Goal: Download file/media

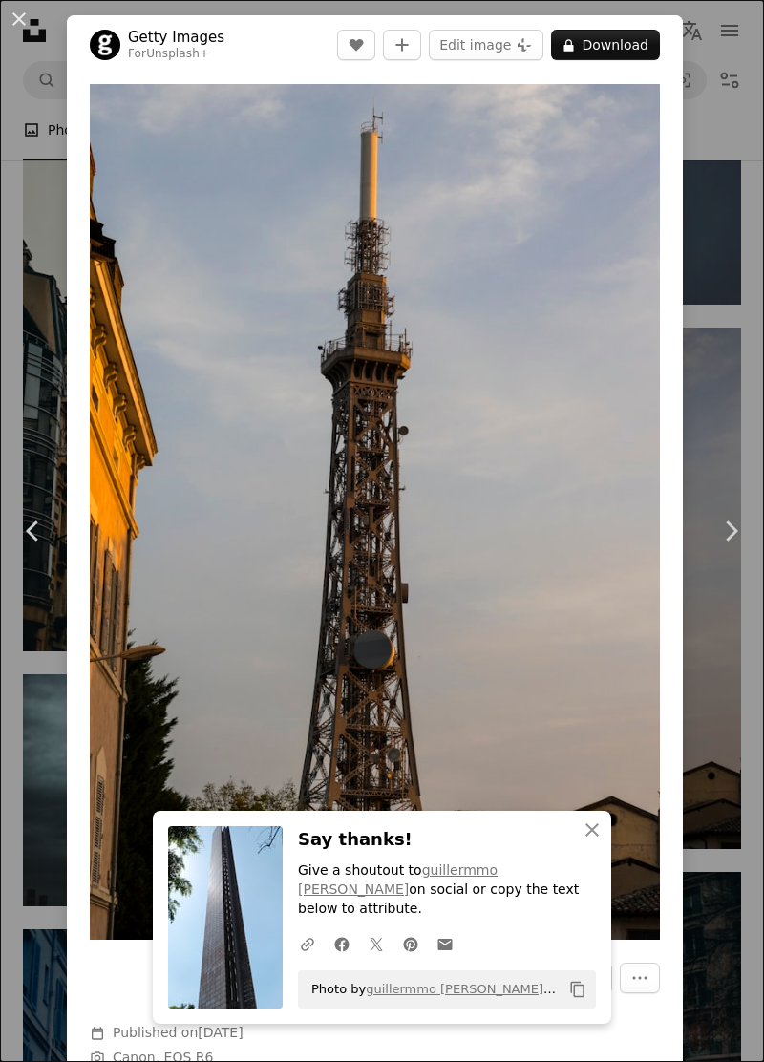
click at [740, 170] on div "An X shape Chevron left Chevron right Getty Images For Unsplash+ A heart A plus…" at bounding box center [382, 531] width 764 height 1062
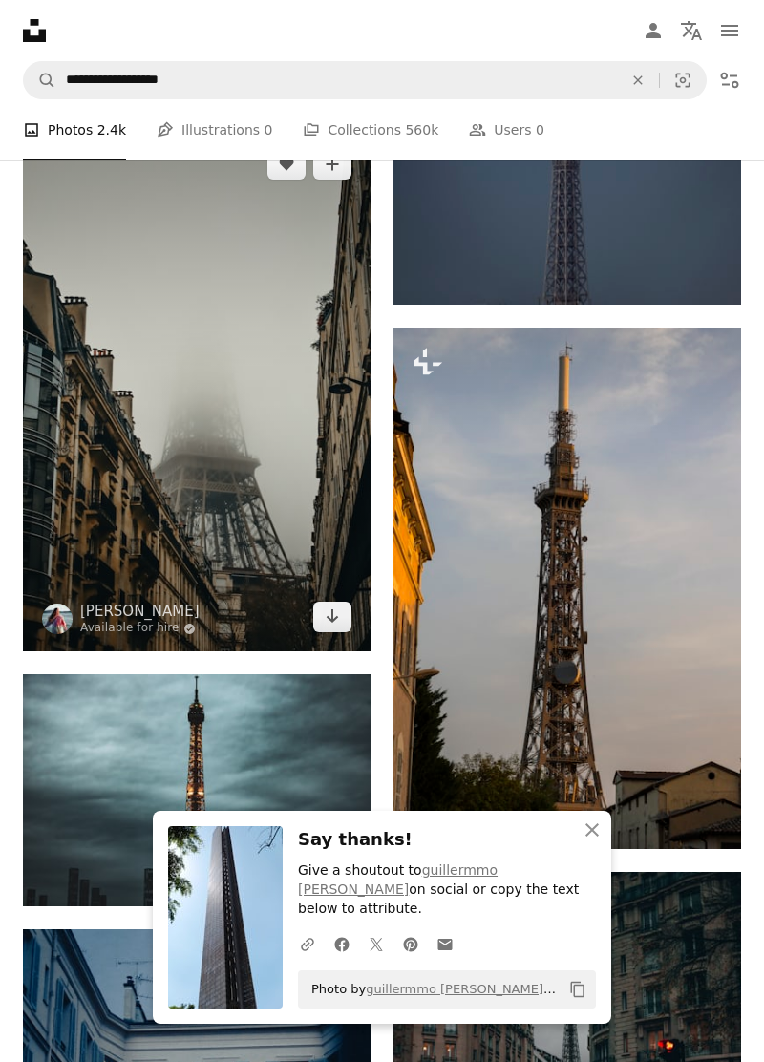
click at [89, 534] on img at bounding box center [197, 391] width 348 height 522
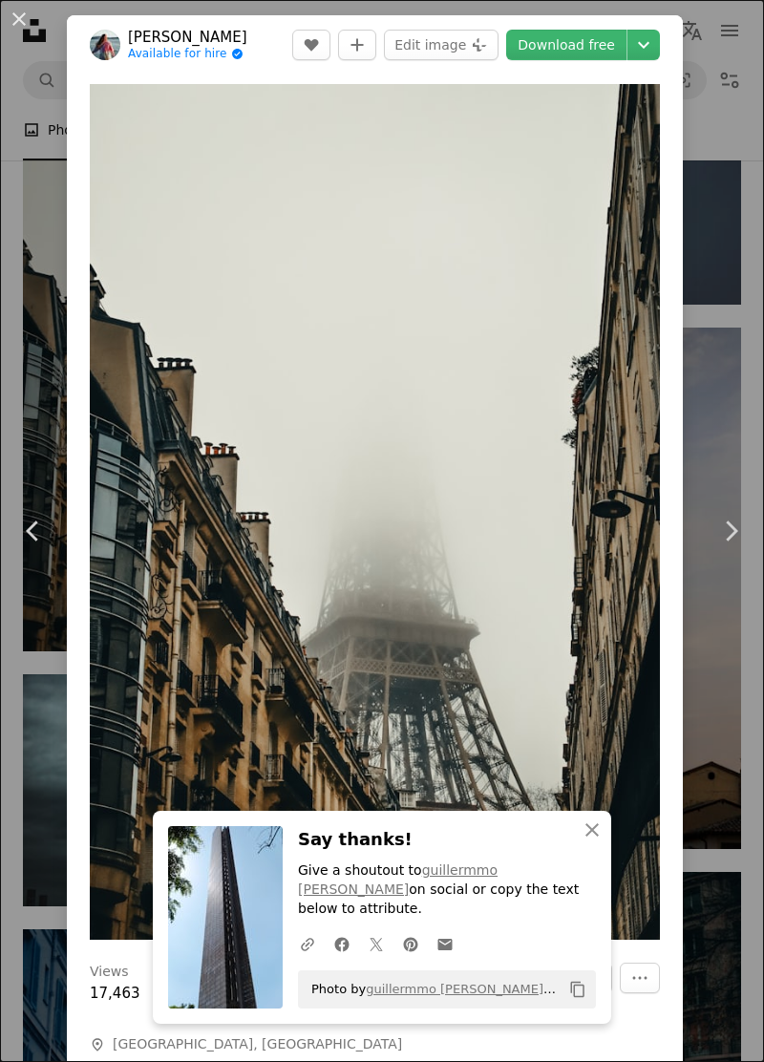
click at [602, 43] on link "Download free" at bounding box center [566, 45] width 120 height 31
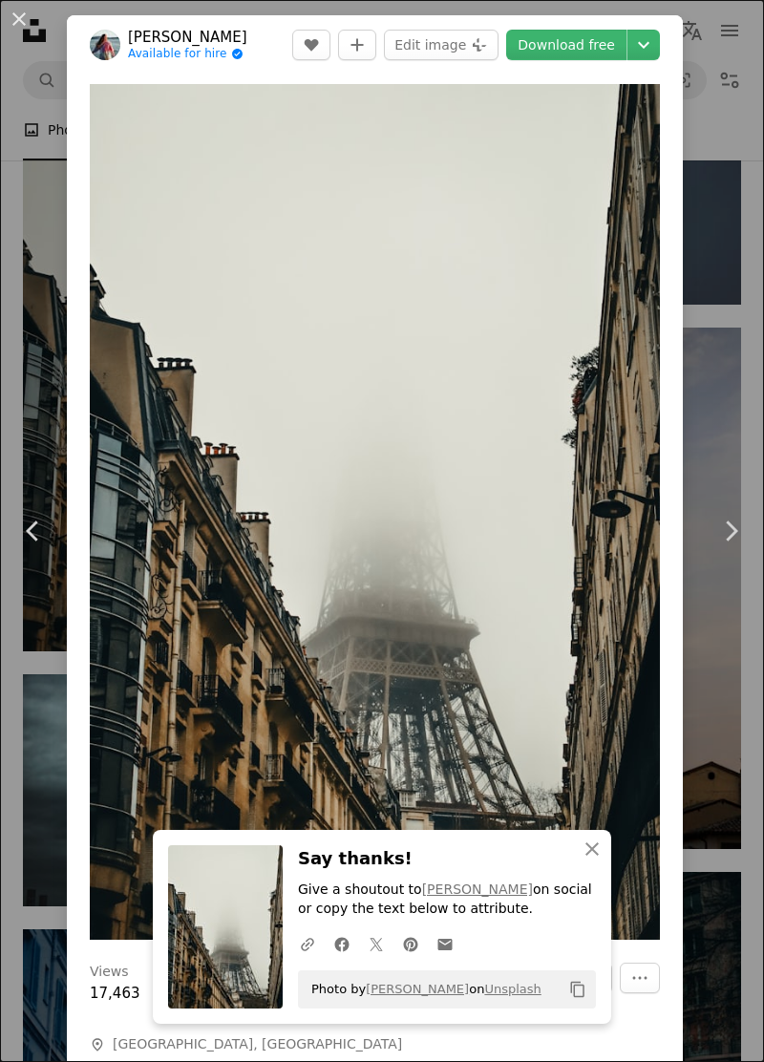
click at [731, 541] on icon at bounding box center [732, 531] width 12 height 20
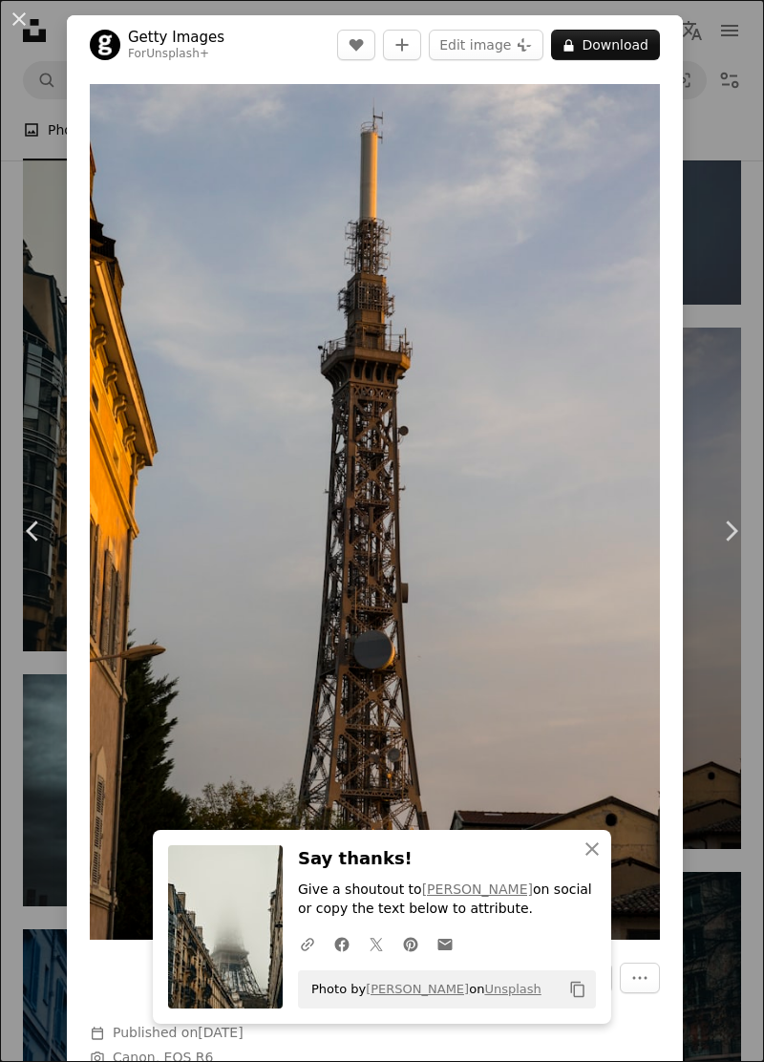
click at [740, 547] on icon "Chevron right" at bounding box center [731, 531] width 31 height 31
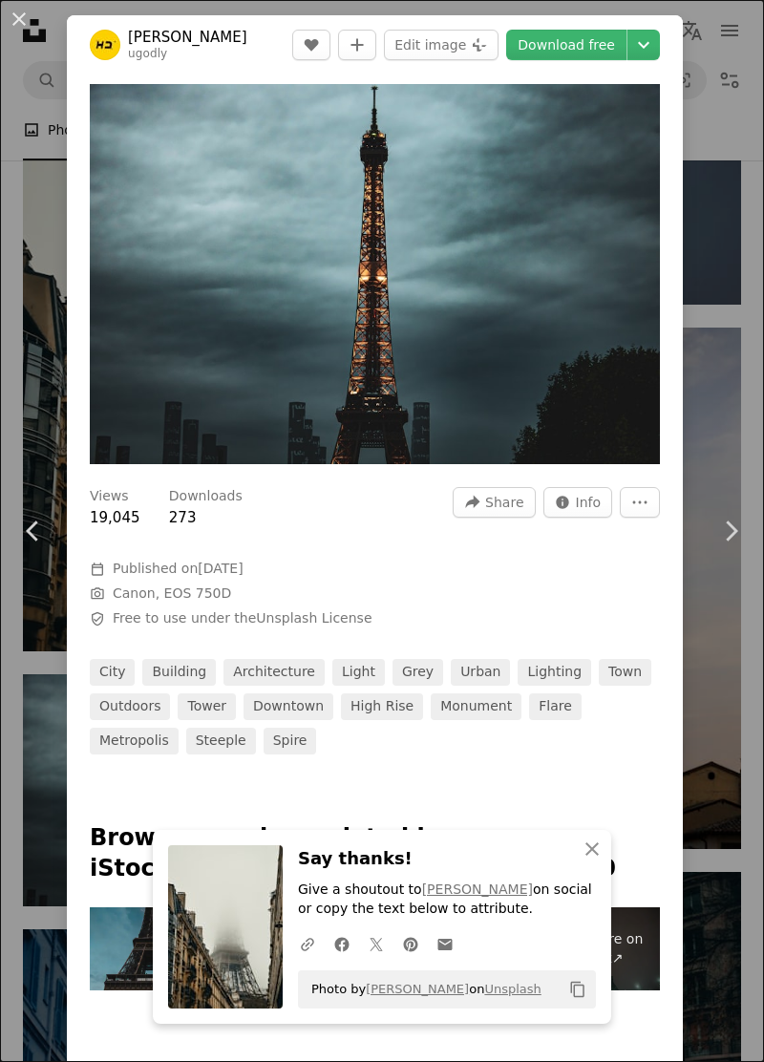
click at [612, 32] on link "Download free" at bounding box center [566, 45] width 120 height 31
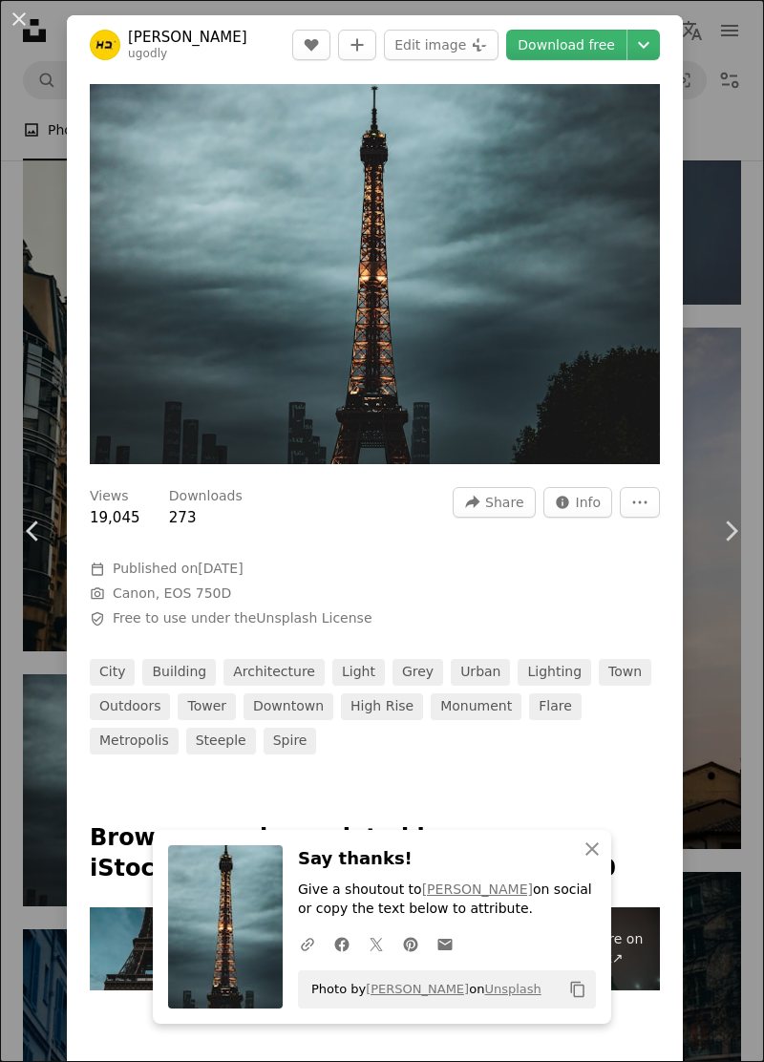
click at [737, 547] on icon "Chevron right" at bounding box center [731, 531] width 31 height 31
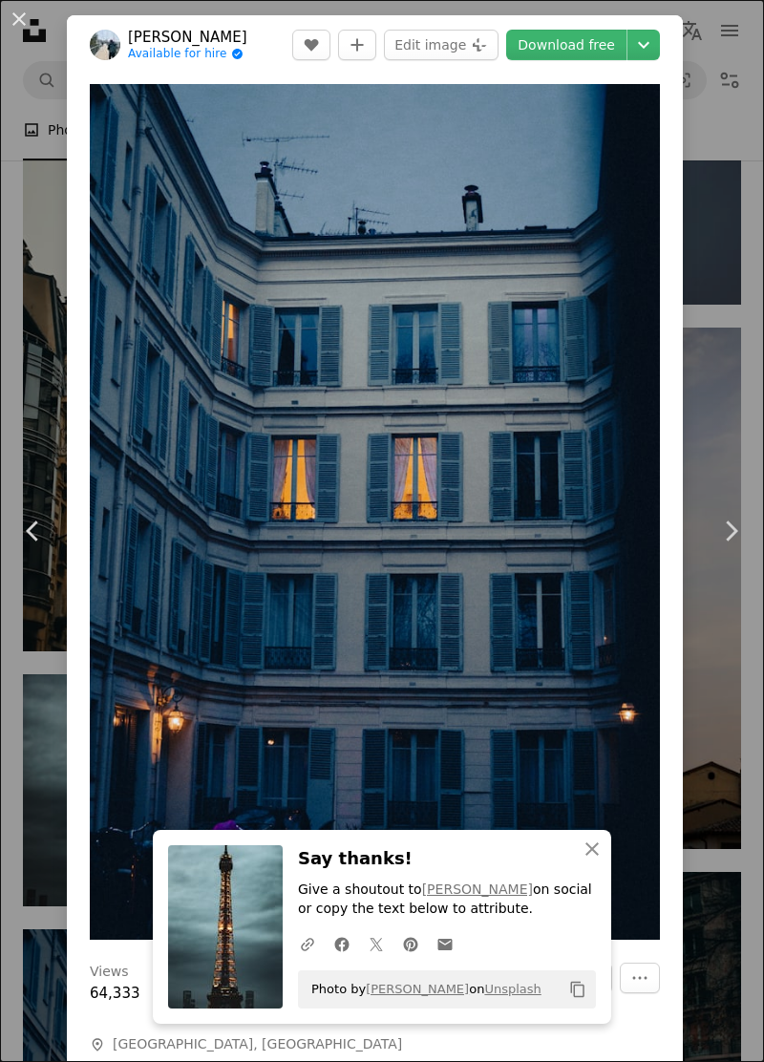
click at [752, 566] on link "Chevron right" at bounding box center [730, 531] width 67 height 183
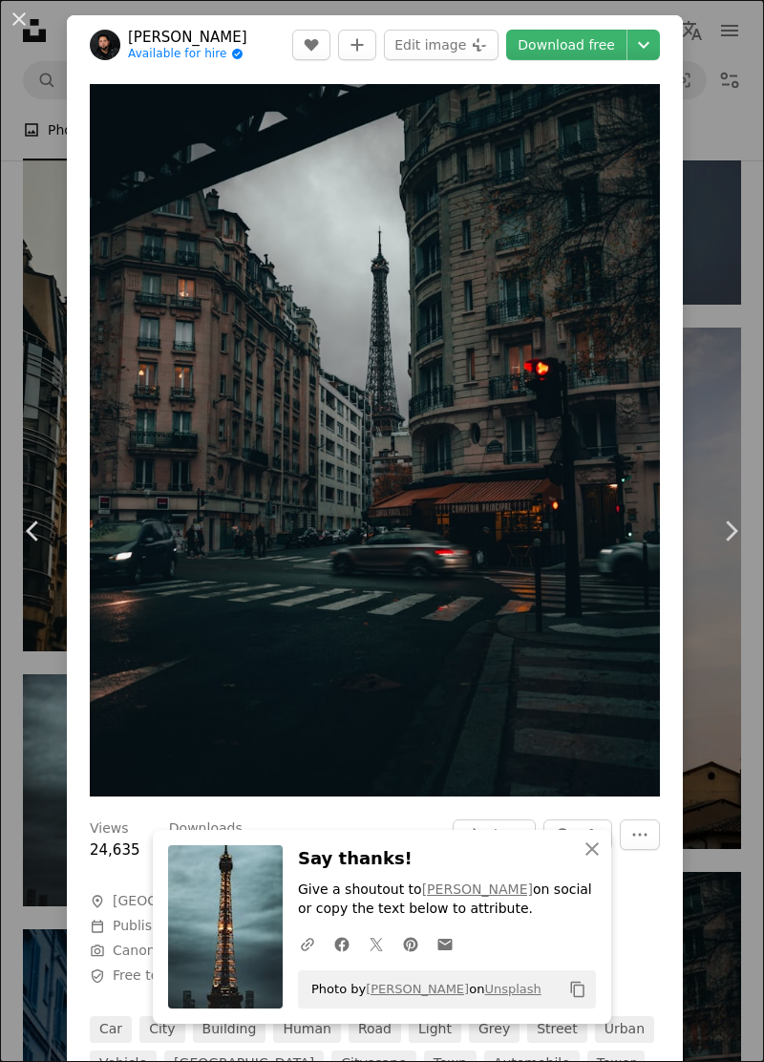
click at [603, 33] on link "Download free" at bounding box center [566, 45] width 120 height 31
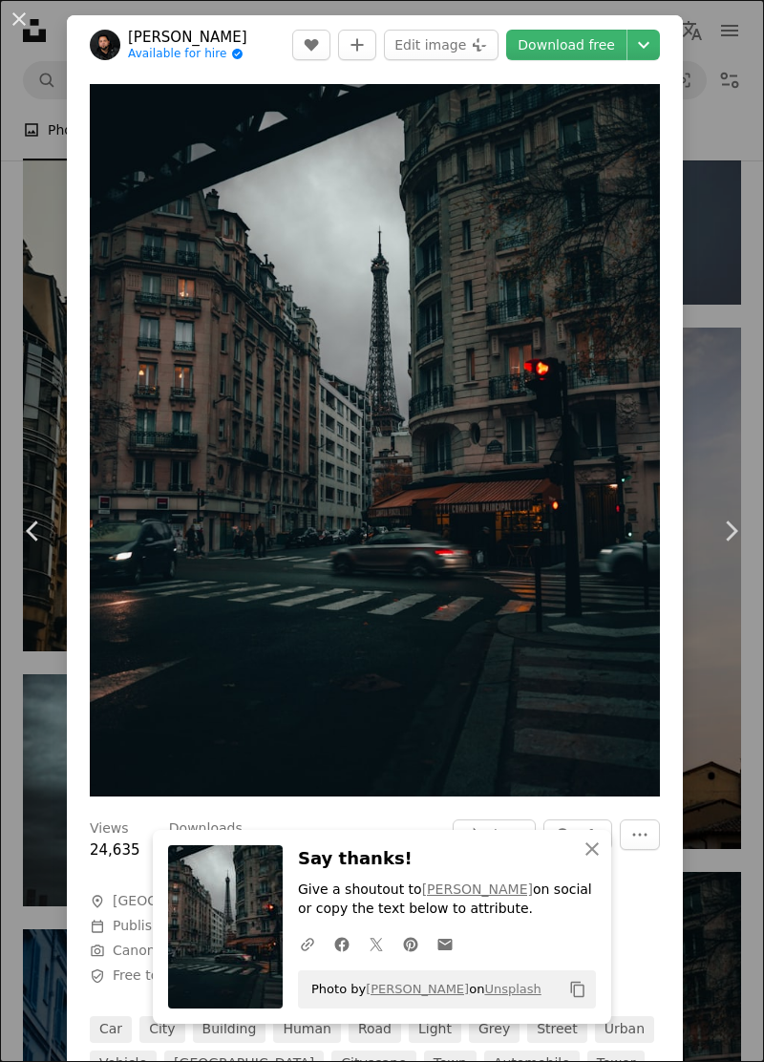
click at [726, 547] on icon "Chevron right" at bounding box center [731, 531] width 31 height 31
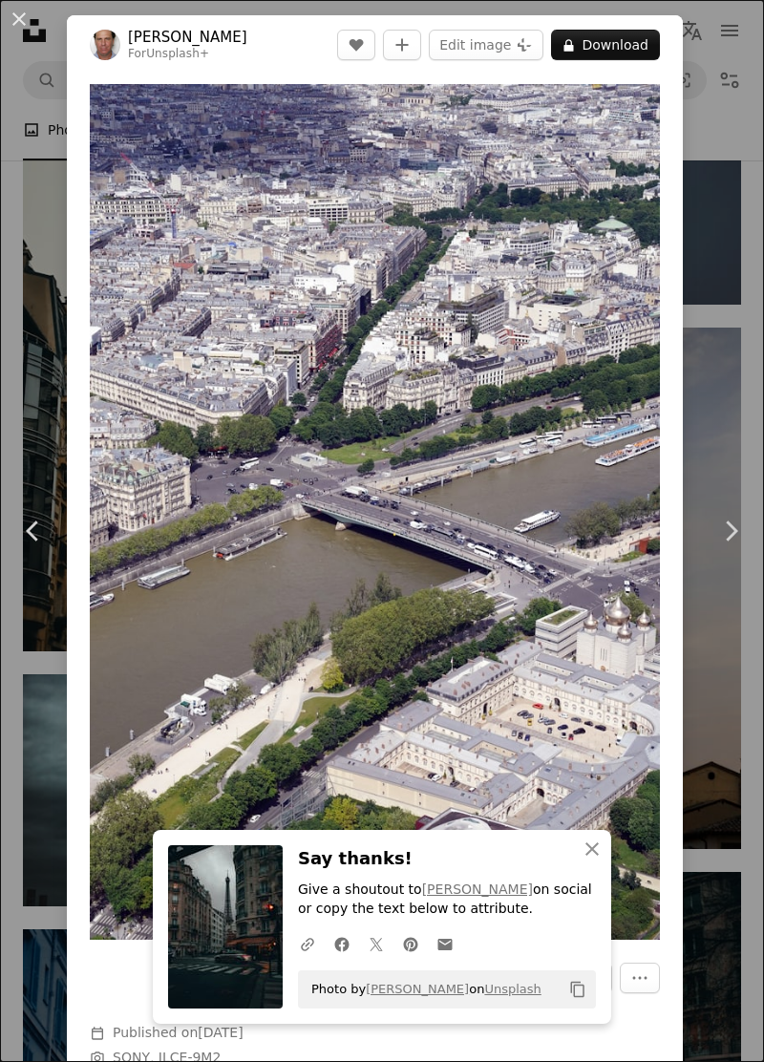
click at [757, 571] on link "Chevron right" at bounding box center [730, 531] width 67 height 183
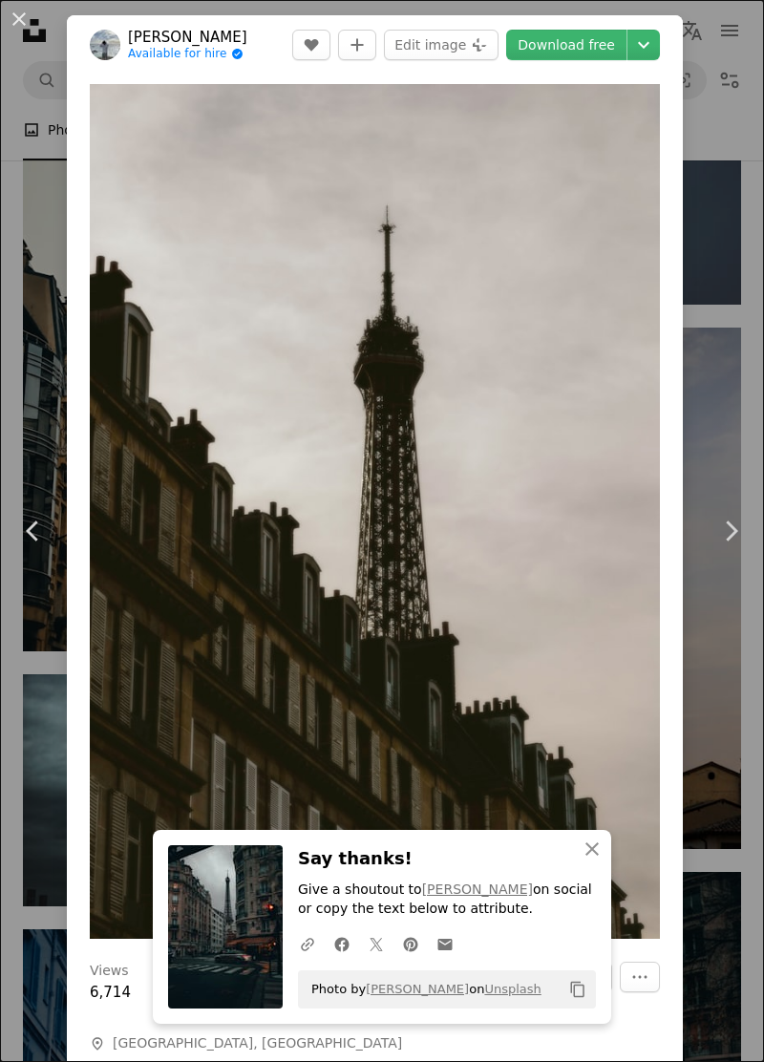
click at [739, 547] on icon "Chevron right" at bounding box center [731, 531] width 31 height 31
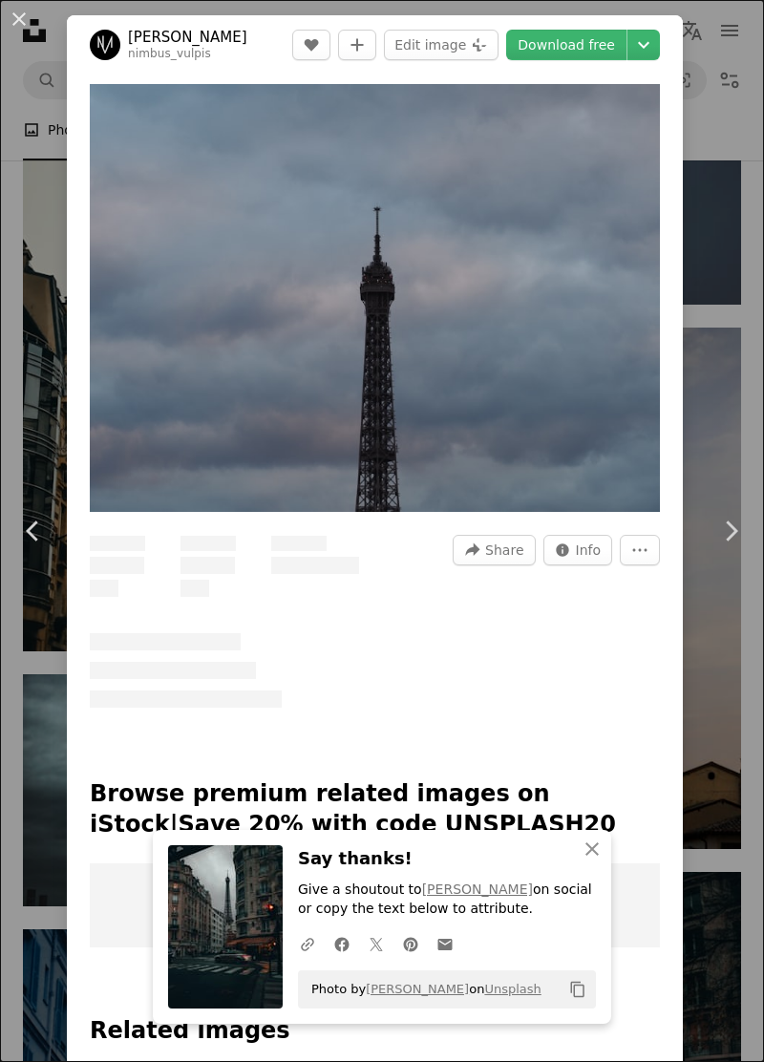
click at [749, 565] on link "Chevron right" at bounding box center [730, 531] width 67 height 183
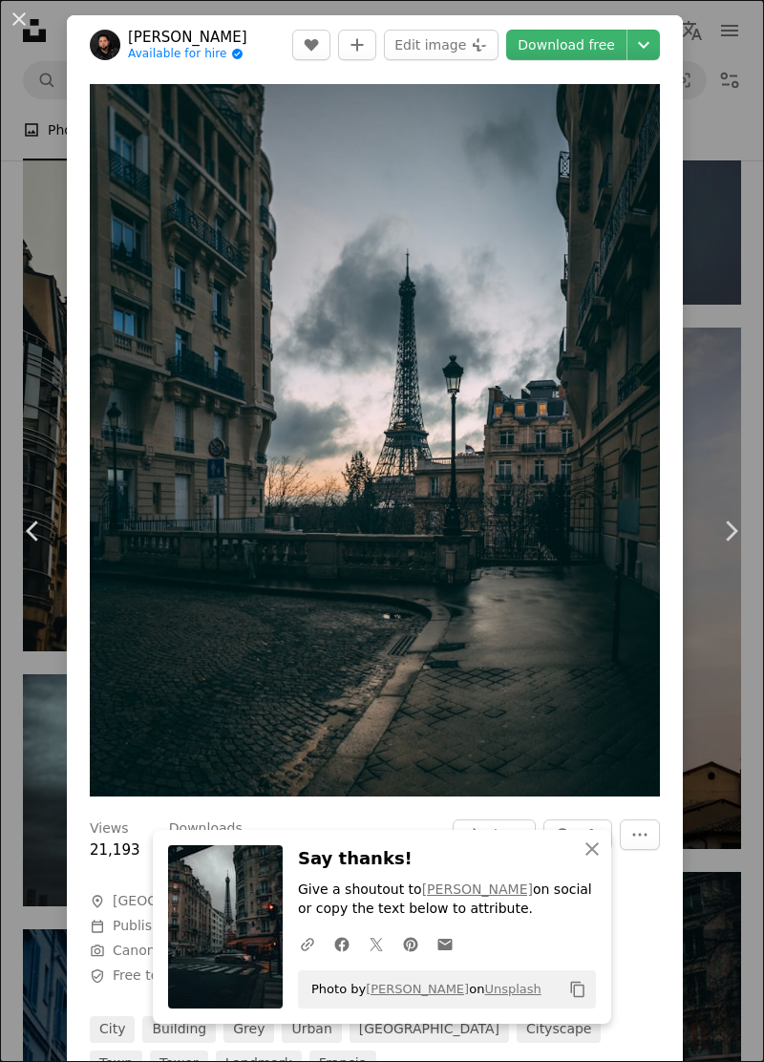
click at [611, 49] on link "Download free" at bounding box center [566, 45] width 120 height 31
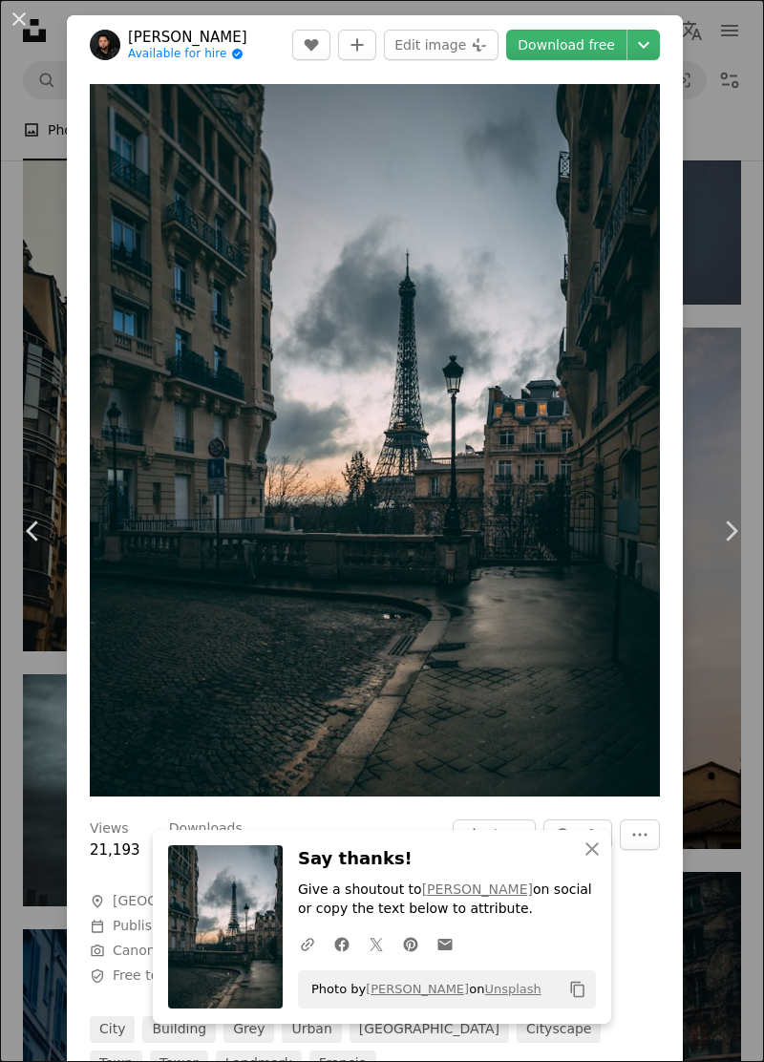
click at [737, 547] on icon "Chevron right" at bounding box center [731, 531] width 31 height 31
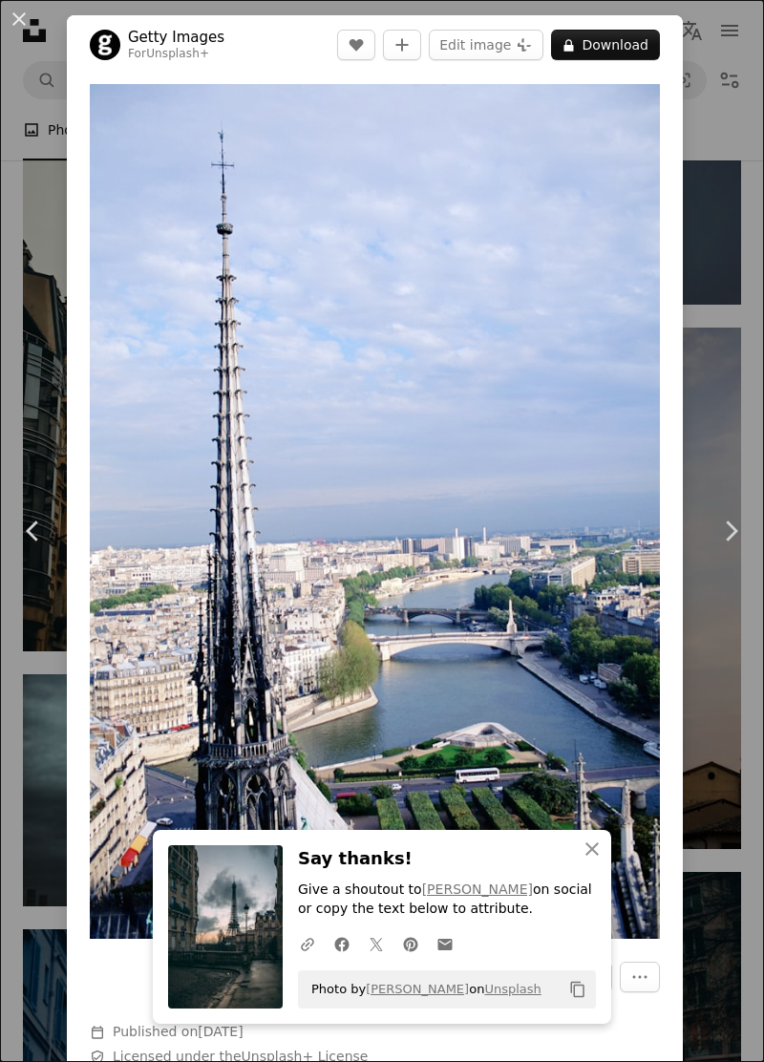
click at [751, 558] on link "Chevron right" at bounding box center [730, 531] width 67 height 183
